Goal: Check status: Check status

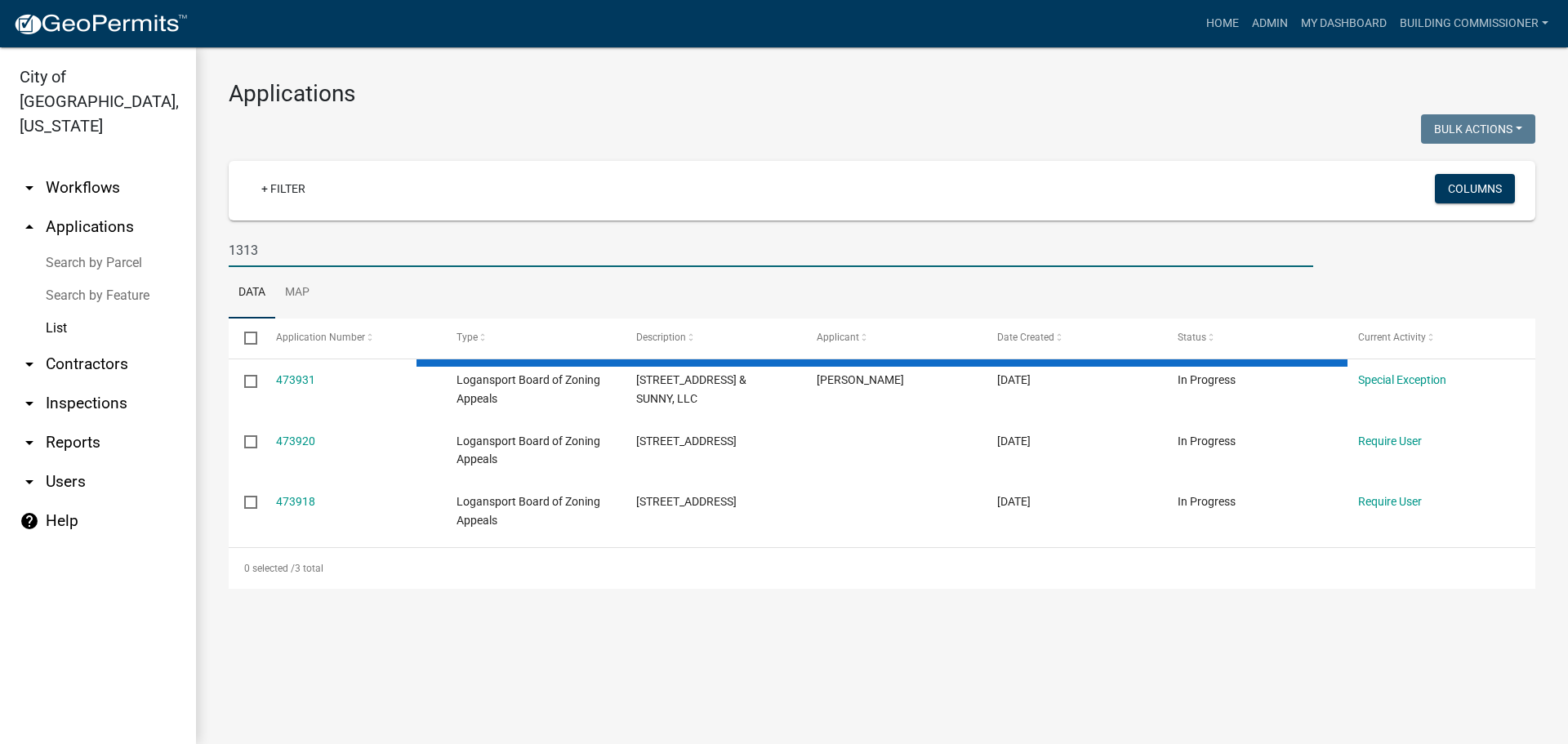
type input "1313"
select select "3: 100"
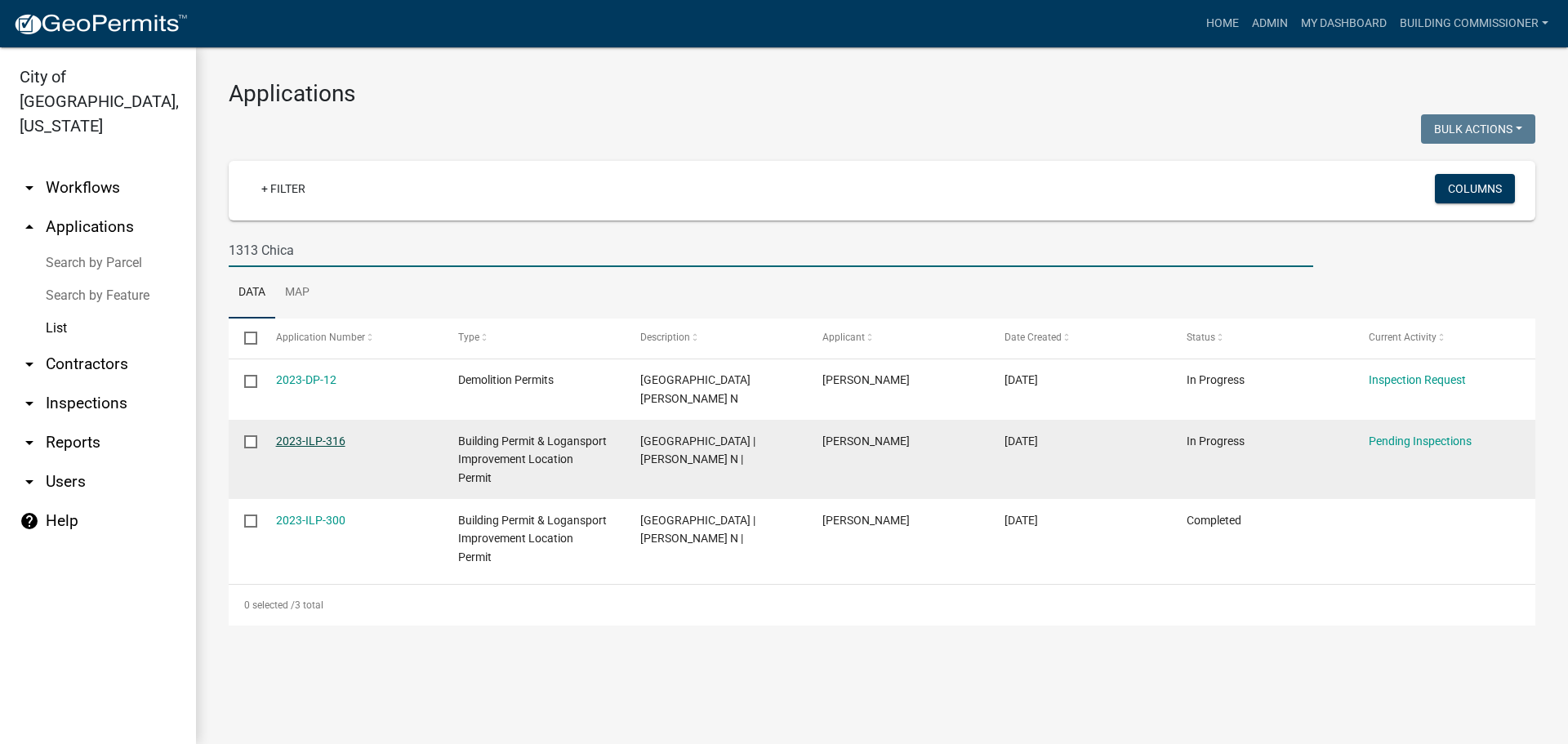
type input "1313 Chica"
click at [318, 439] on link "2023-ILP-316" at bounding box center [311, 440] width 69 height 13
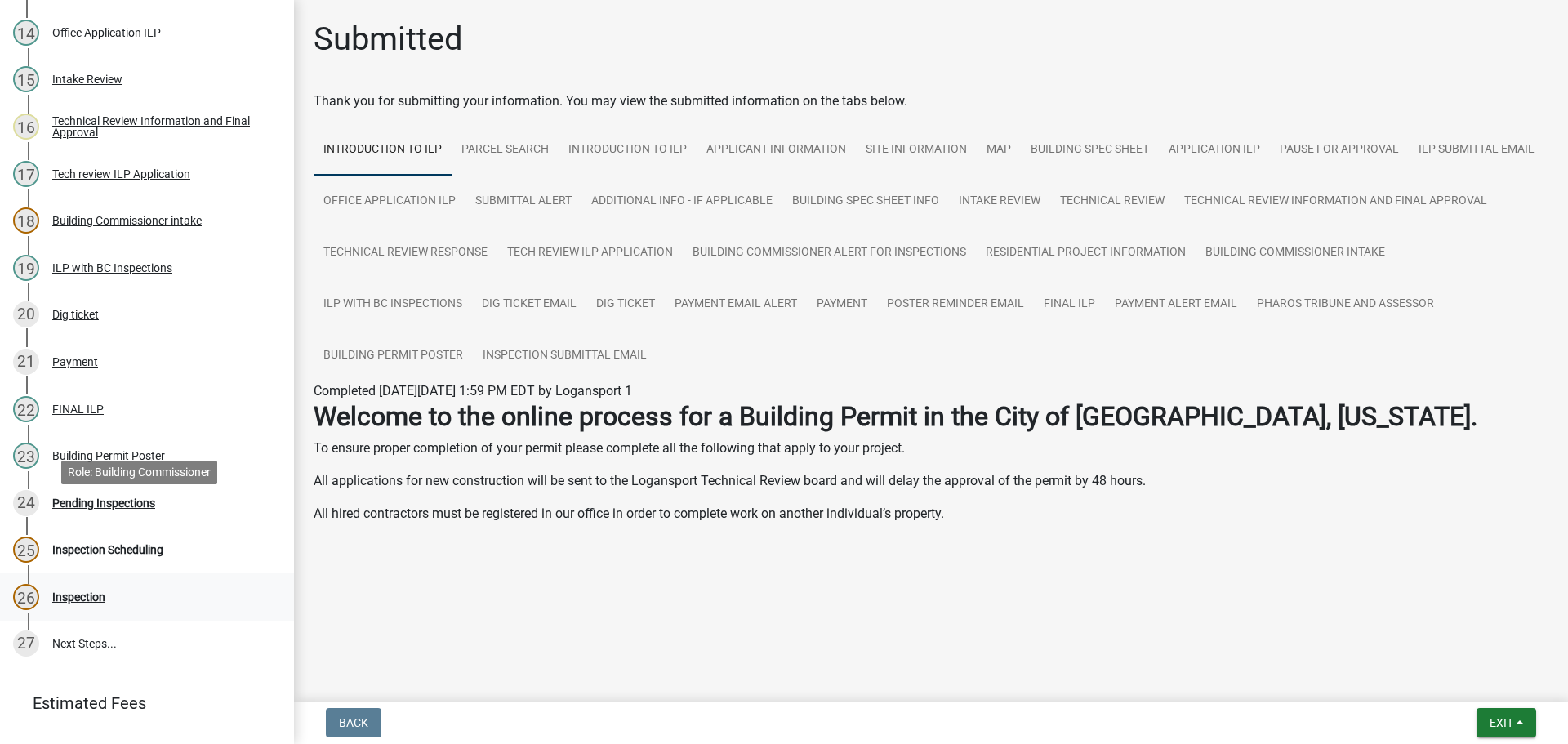
scroll to position [899, 0]
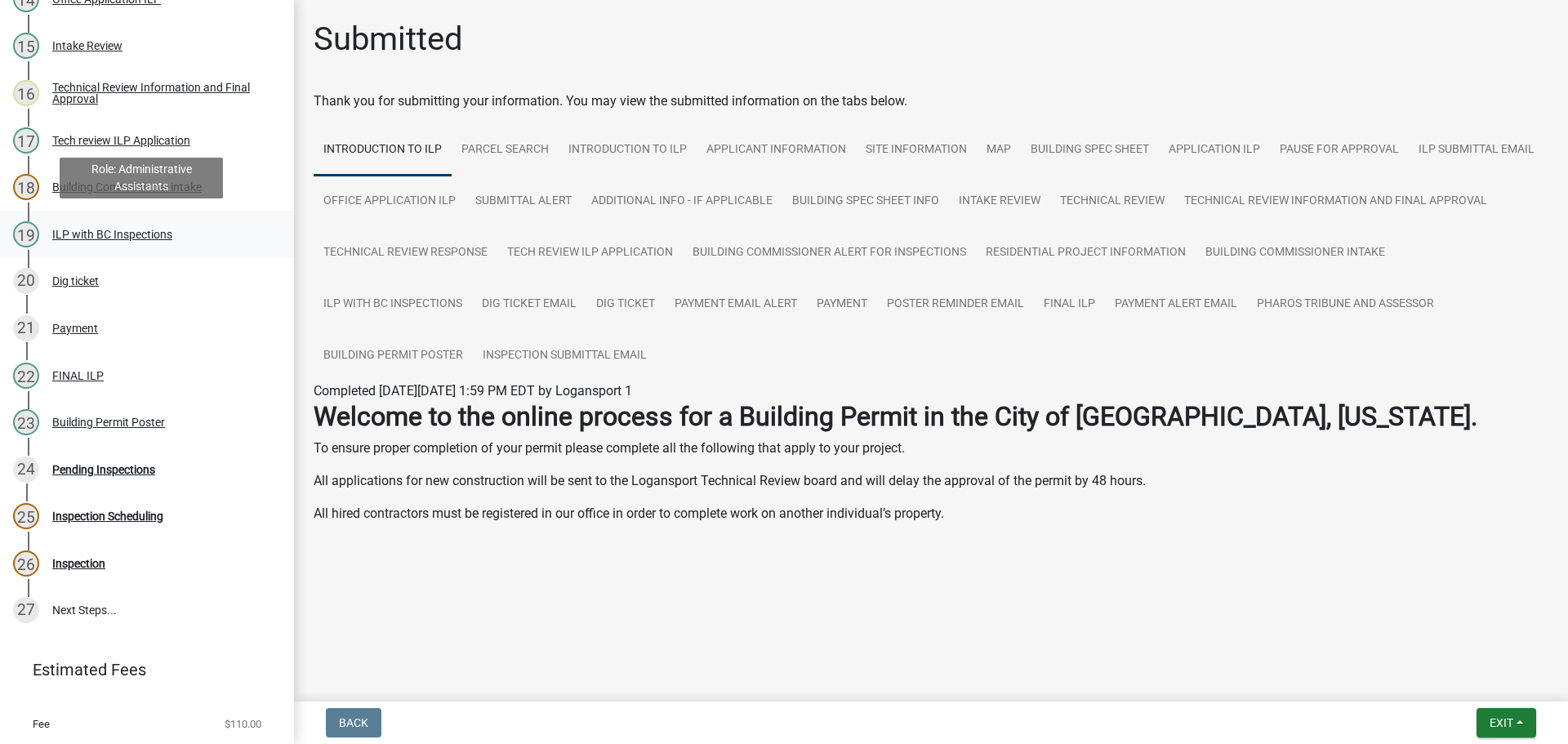
click at [82, 228] on div "ILP with BC Inspections" at bounding box center [112, 234] width 120 height 11
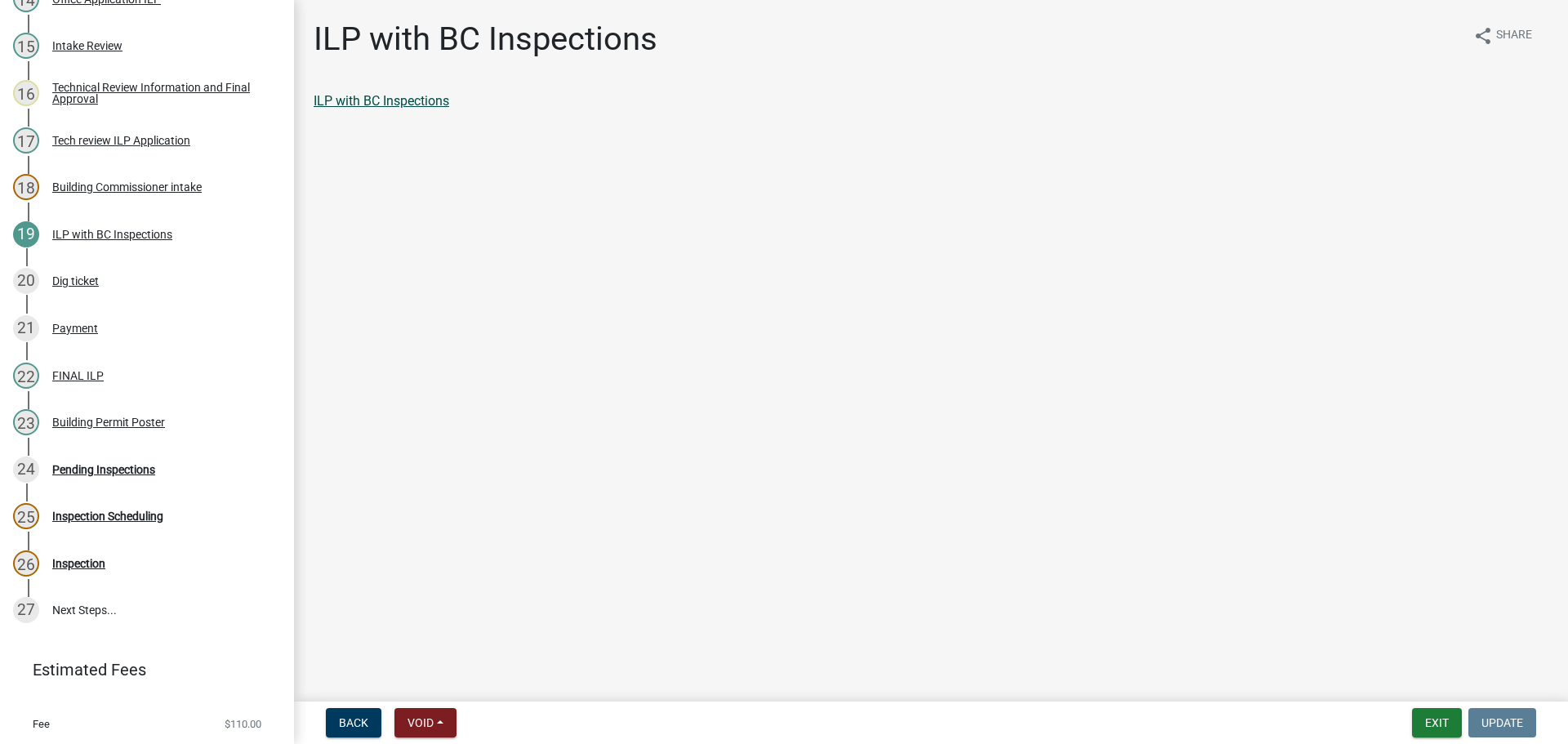
click at [348, 103] on link "ILP with BC Inspections" at bounding box center [381, 101] width 135 height 16
click at [1442, 719] on button "Exit" at bounding box center [1436, 723] width 49 height 30
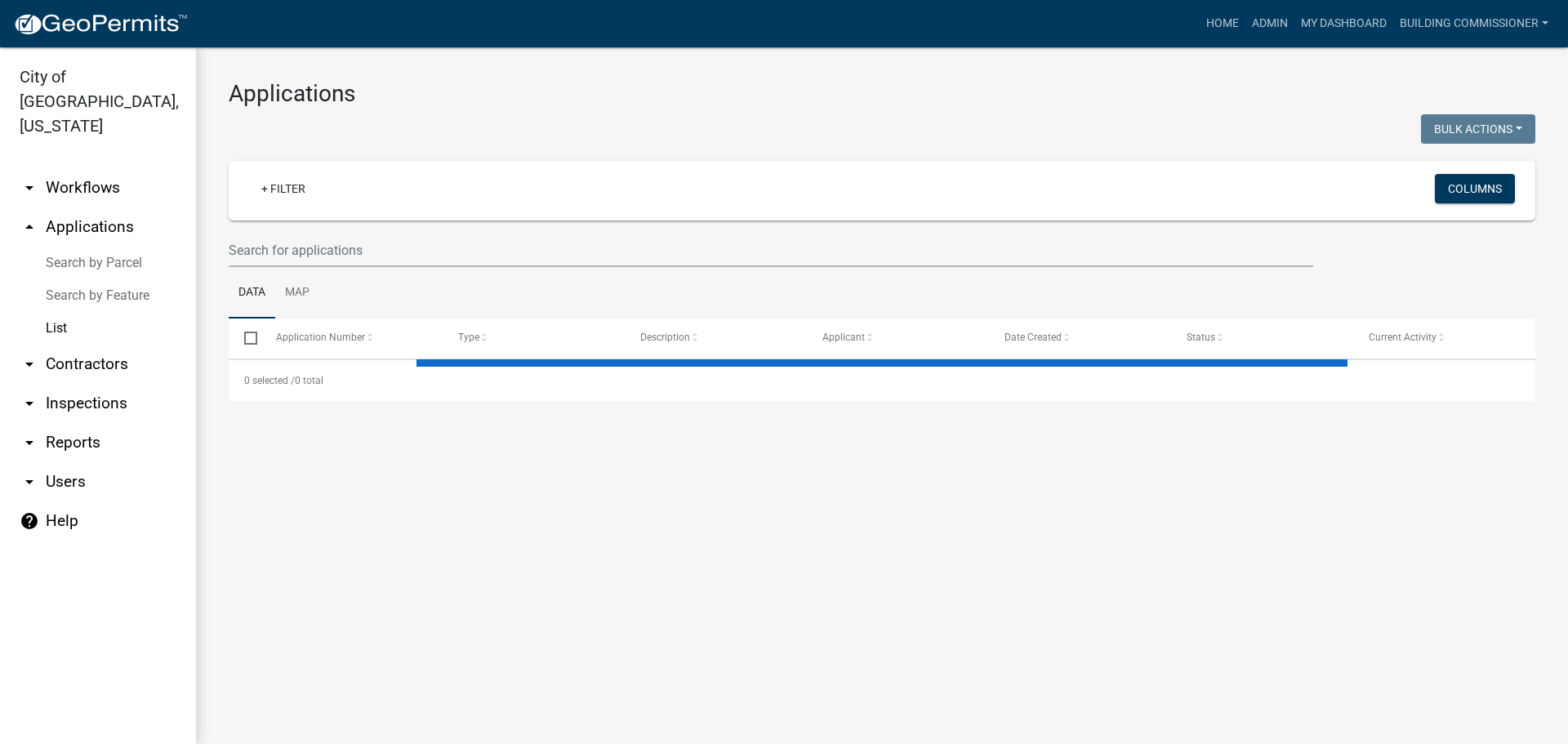
select select "3: 100"
